Goal: Information Seeking & Learning: Learn about a topic

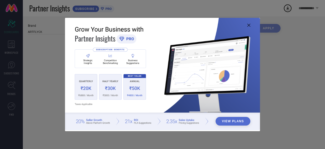
type input "All"
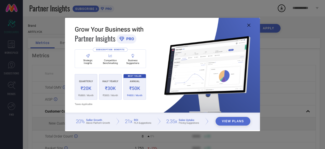
click at [247, 26] on icon at bounding box center [248, 25] width 3 height 3
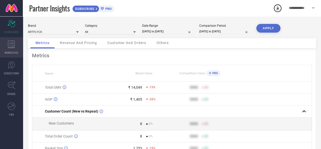
click at [11, 48] on icon at bounding box center [11, 44] width 7 height 8
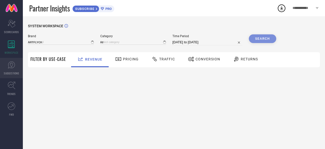
click at [12, 71] on span "SUGGESTIONS" at bounding box center [11, 73] width 15 height 4
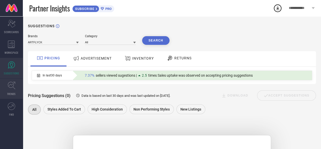
click at [13, 93] on span "TRENDS" at bounding box center [11, 94] width 9 height 4
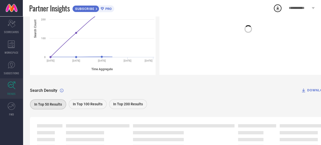
scroll to position [97, 0]
